Goal: Transaction & Acquisition: Purchase product/service

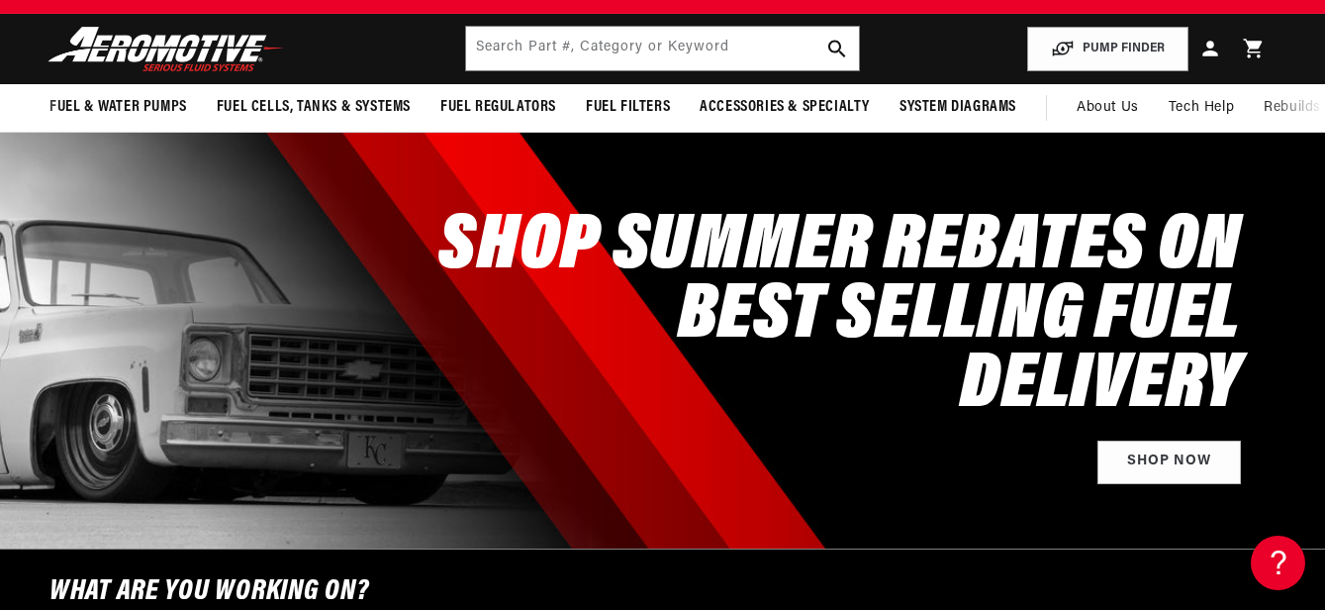
click at [981, 110] on span "System Diagrams" at bounding box center [958, 107] width 117 height 21
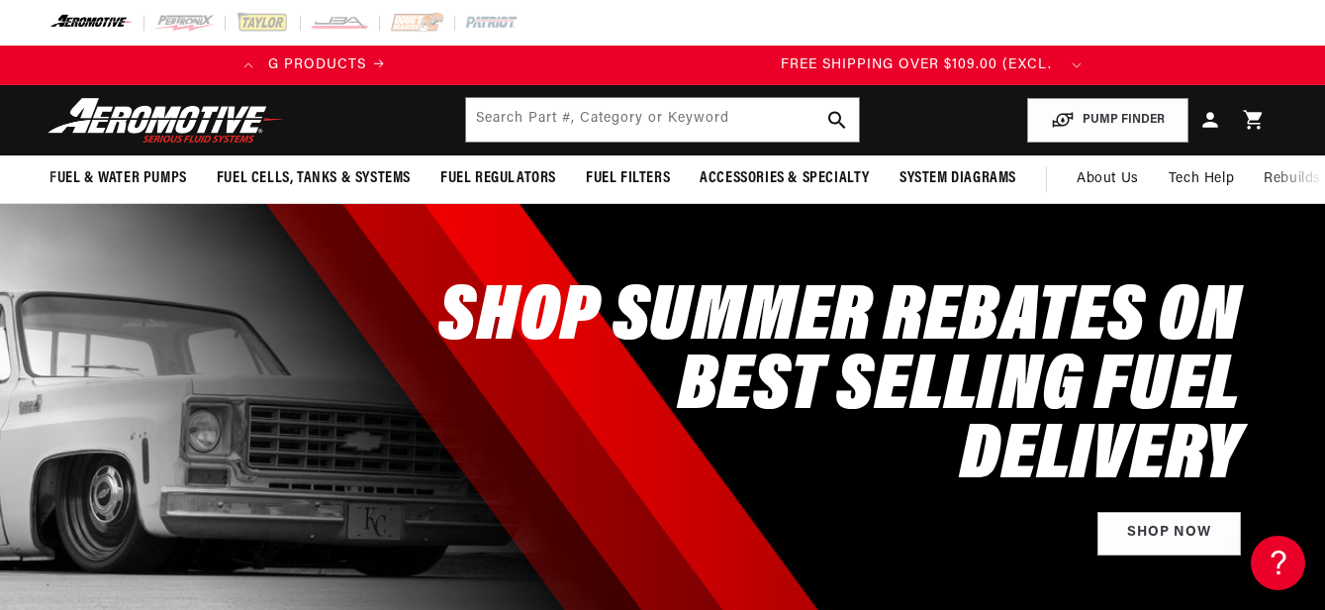
click at [990, 174] on span "System Diagrams" at bounding box center [958, 178] width 117 height 21
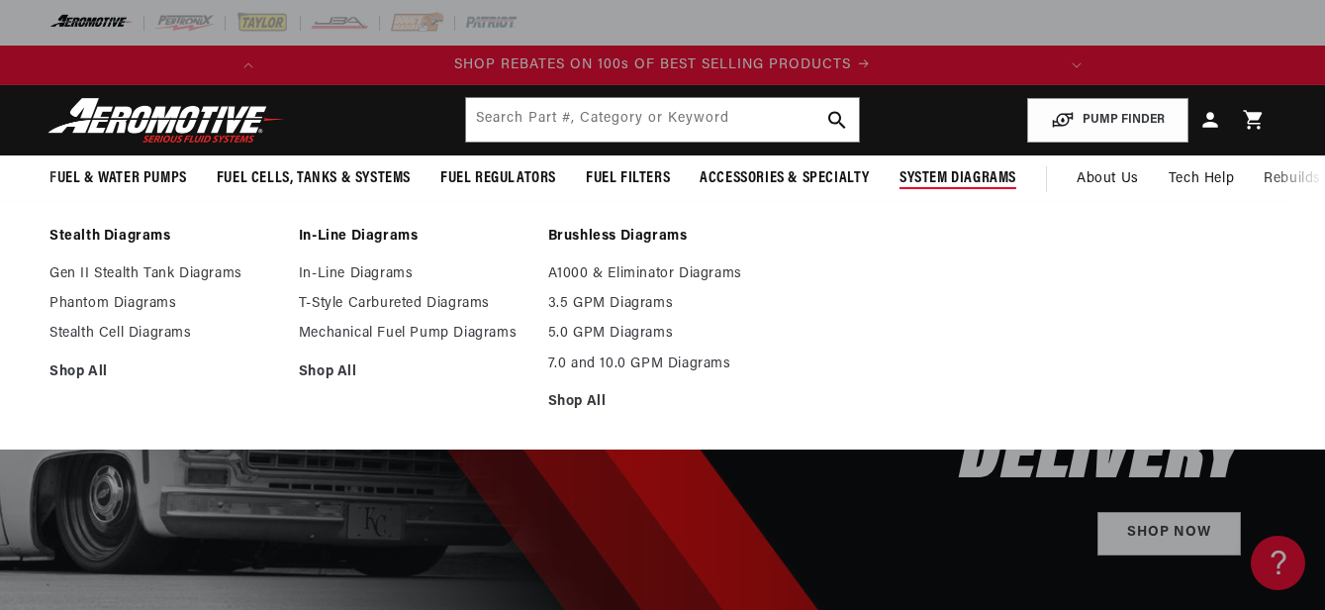
click at [70, 269] on link "Gen II Stealth Tank Diagrams" at bounding box center [164, 274] width 230 height 18
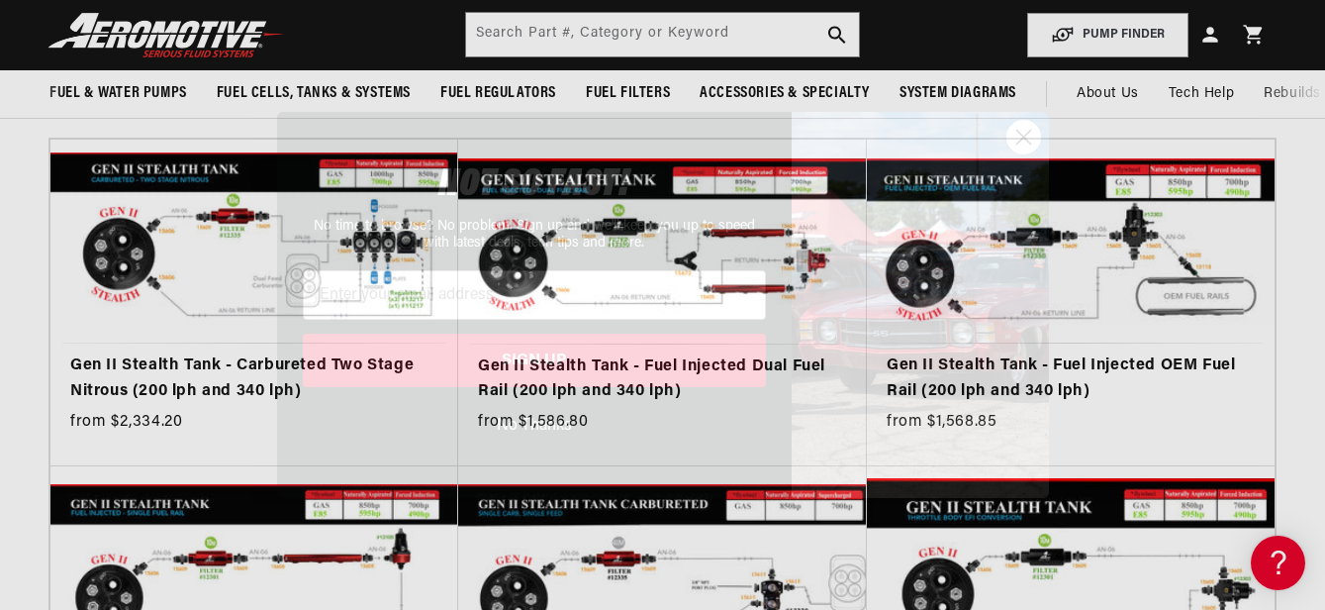
click at [516, 430] on button "No Thanks" at bounding box center [534, 426] width 463 height 38
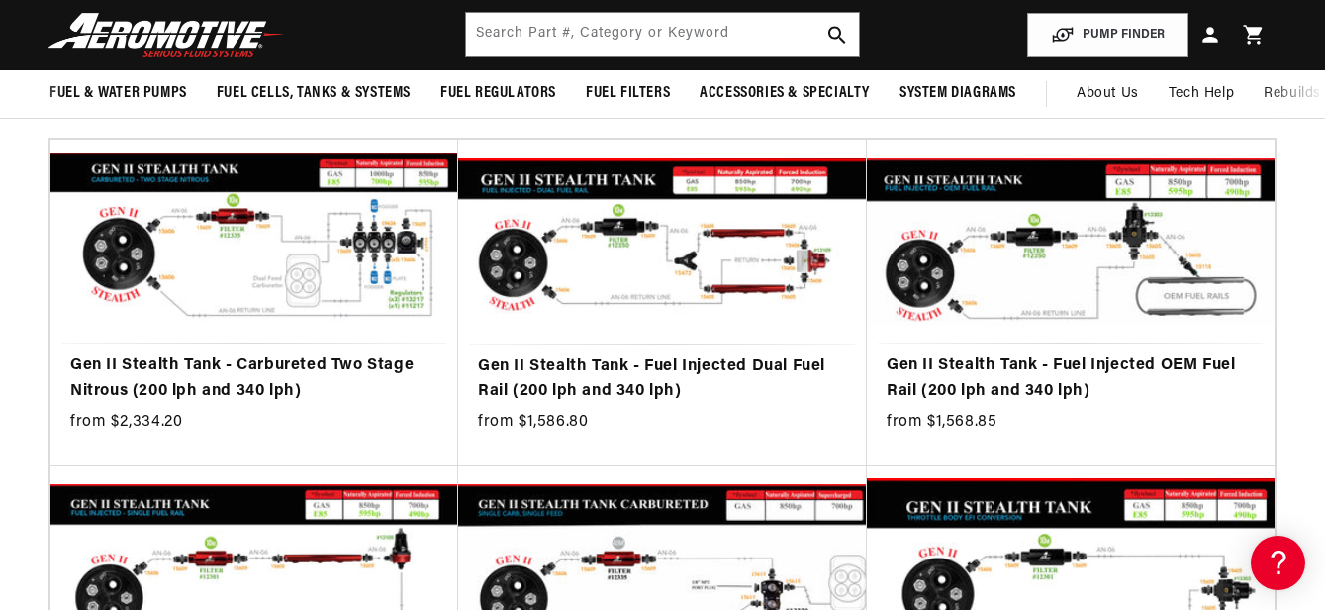
click at [1154, 353] on link "Gen II Stealth Tank - Fuel Injected OEM Fuel Rail (200 lph and 340 lph)" at bounding box center [1071, 378] width 368 height 50
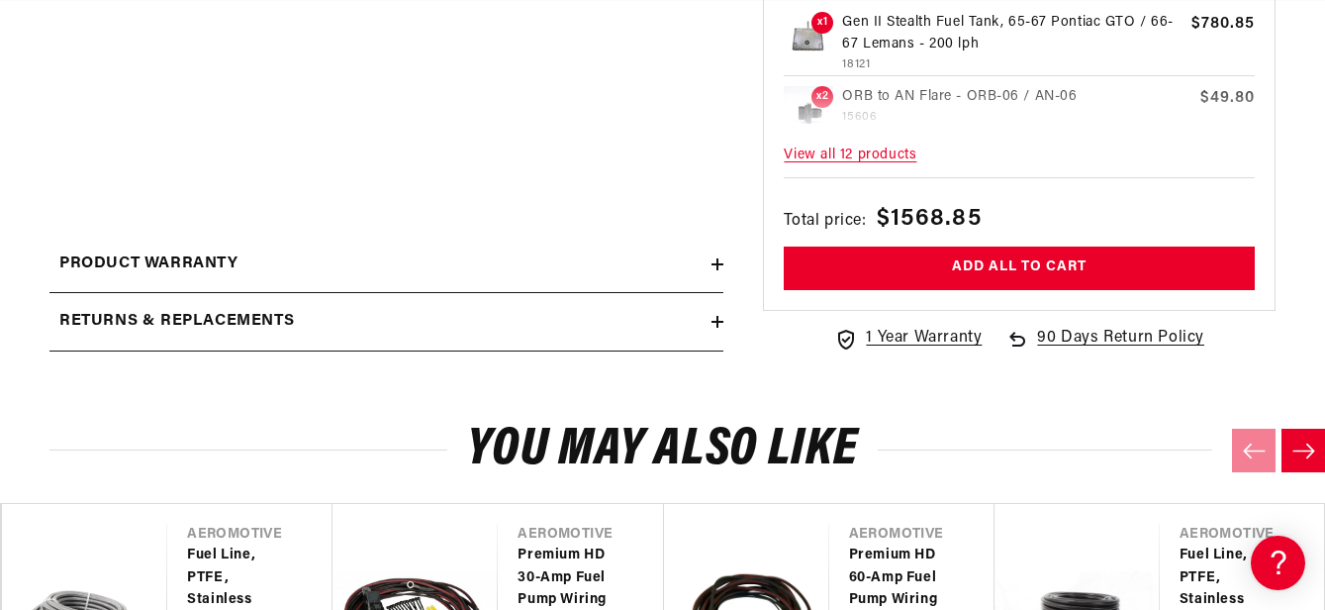
click at [161, 324] on h2 "Returns & replacements" at bounding box center [176, 322] width 235 height 26
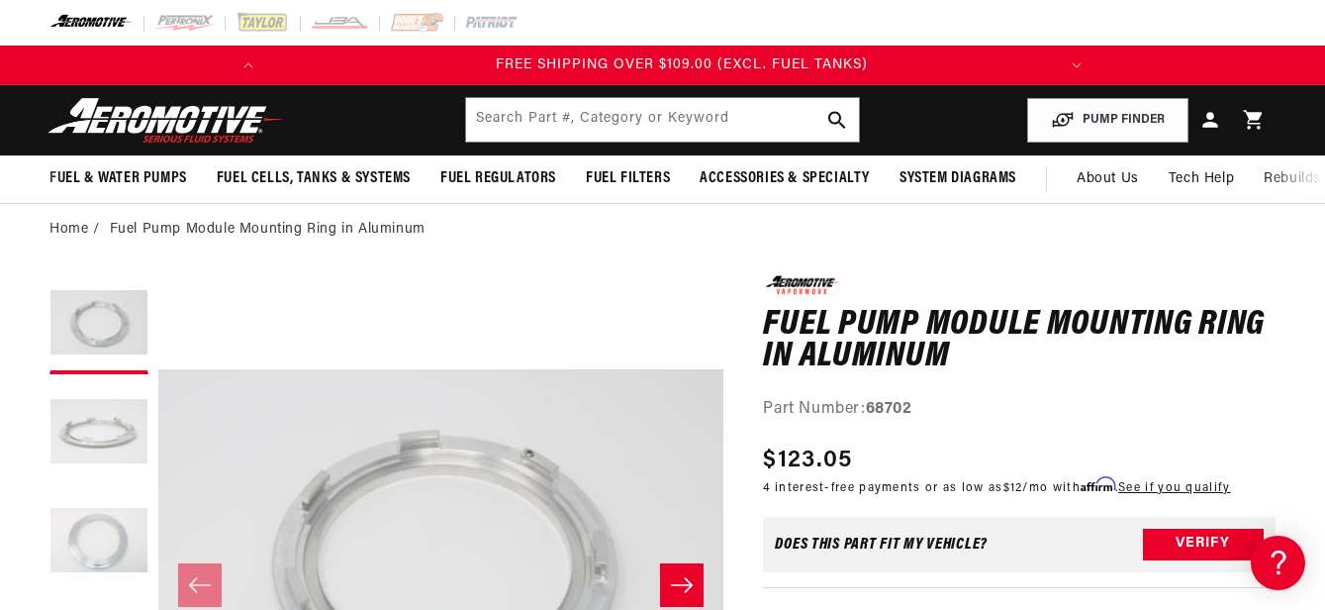
scroll to position [0, 783]
